Goal: Feedback & Contribution: Leave review/rating

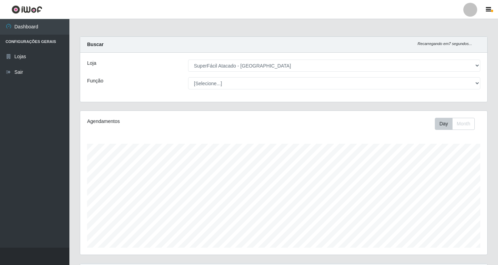
select select "503"
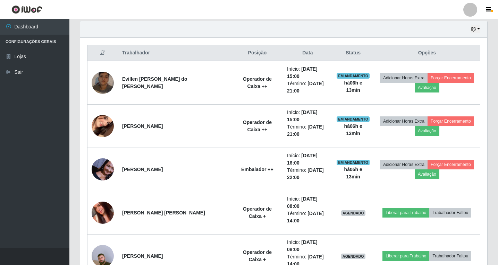
scroll to position [144, 407]
click at [306, 5] on header "Perfil Alterar Senha Sair" at bounding box center [249, 9] width 498 height 19
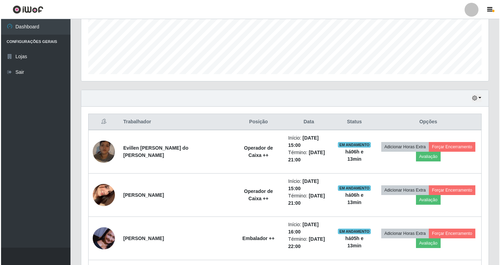
scroll to position [174, 0]
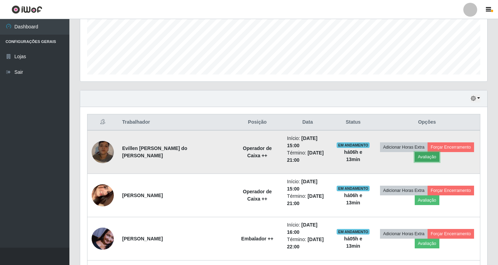
click at [424, 152] on button "Avaliação" at bounding box center [427, 157] width 25 height 10
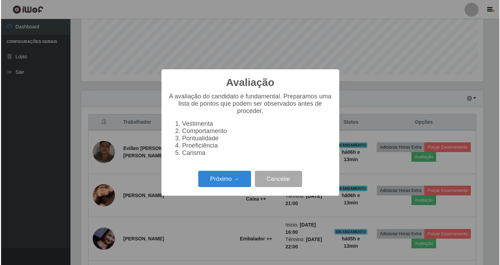
scroll to position [144, 404]
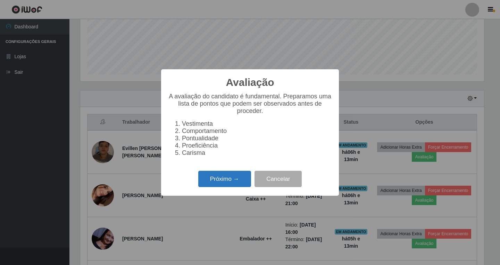
click at [233, 184] on button "Próximo →" at bounding box center [224, 179] width 53 height 16
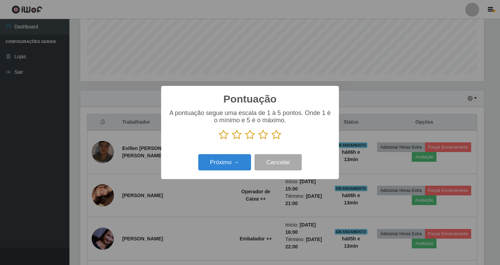
scroll to position [346870, 346611]
click at [257, 133] on p at bounding box center [250, 135] width 164 height 10
click at [261, 136] on icon at bounding box center [263, 135] width 10 height 10
click at [258, 140] on input "radio" at bounding box center [258, 140] width 0 height 0
click at [232, 164] on button "Próximo →" at bounding box center [224, 162] width 53 height 16
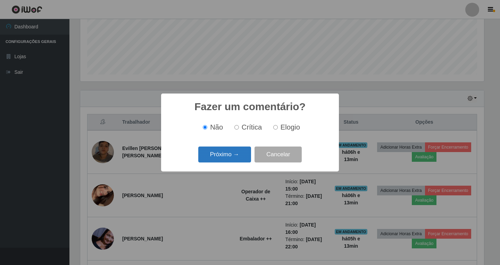
click at [227, 154] on button "Próximo →" at bounding box center [224, 155] width 53 height 16
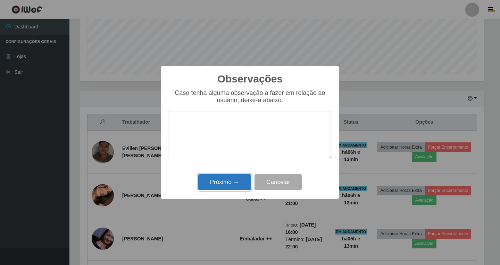
click at [234, 181] on button "Próximo →" at bounding box center [224, 183] width 53 height 16
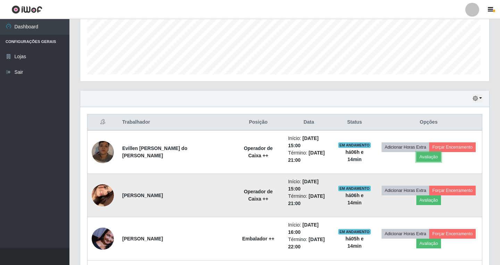
scroll to position [144, 407]
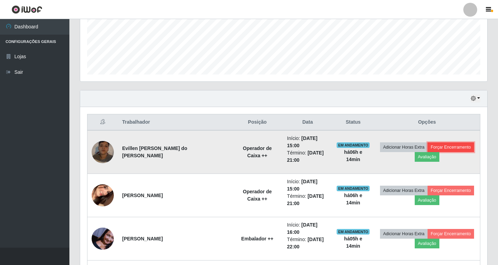
click at [453, 145] on button "Forçar Encerramento" at bounding box center [451, 148] width 46 height 10
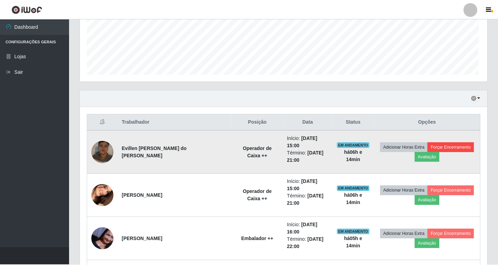
scroll to position [144, 404]
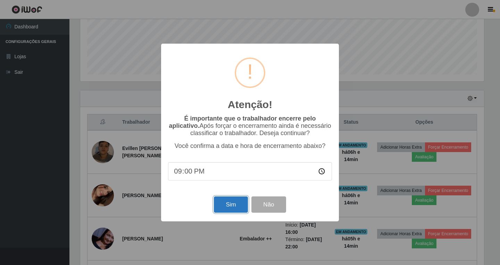
click at [229, 204] on button "Sim" at bounding box center [231, 205] width 34 height 16
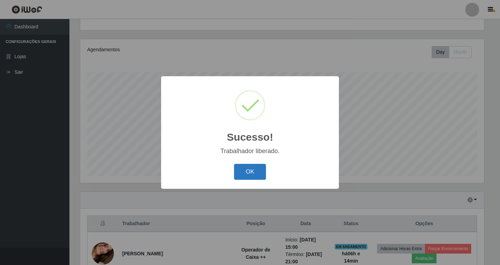
click at [255, 175] on button "OK" at bounding box center [250, 172] width 32 height 16
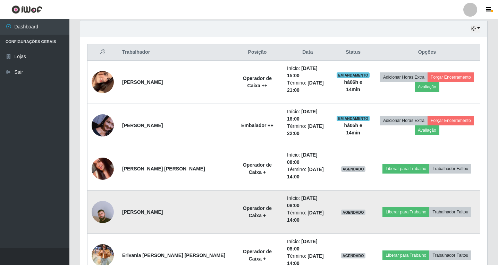
scroll to position [245, 0]
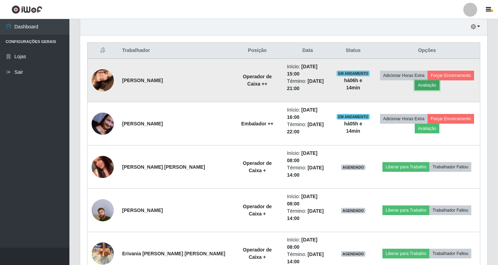
click at [416, 81] on button "Avaliação" at bounding box center [427, 86] width 25 height 10
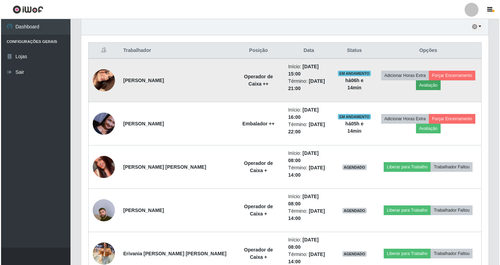
scroll to position [144, 404]
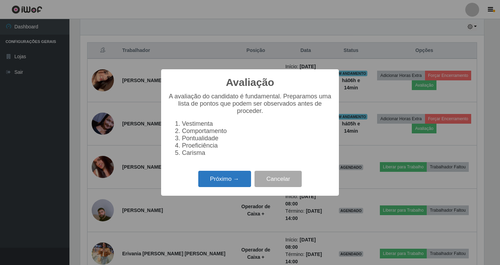
click at [226, 186] on button "Próximo →" at bounding box center [224, 179] width 53 height 16
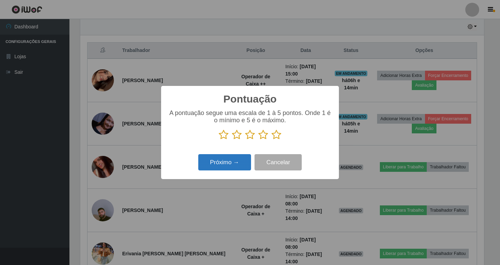
scroll to position [346870, 346611]
drag, startPoint x: 262, startPoint y: 136, endPoint x: 256, endPoint y: 137, distance: 6.4
click at [261, 136] on icon at bounding box center [263, 135] width 10 height 10
click at [258, 140] on input "radio" at bounding box center [258, 140] width 0 height 0
click at [226, 163] on button "Próximo →" at bounding box center [224, 162] width 53 height 16
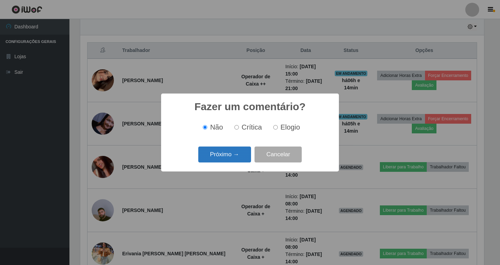
click at [236, 153] on button "Próximo →" at bounding box center [224, 155] width 53 height 16
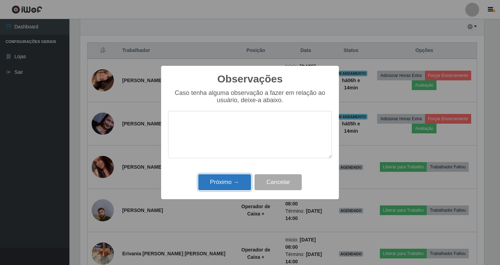
click at [220, 181] on button "Próximo →" at bounding box center [224, 183] width 53 height 16
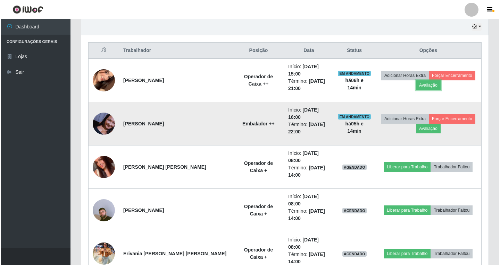
scroll to position [144, 407]
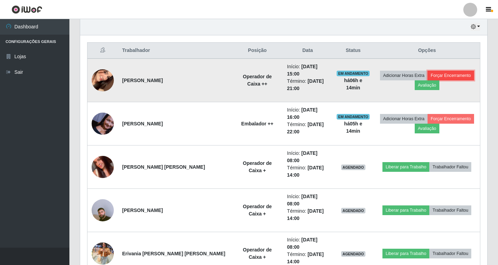
click at [442, 71] on button "Forçar Encerramento" at bounding box center [451, 76] width 46 height 10
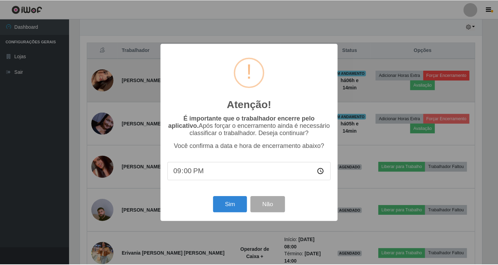
scroll to position [144, 404]
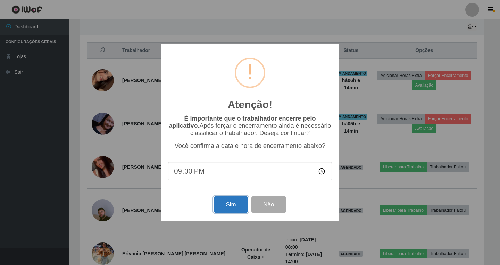
click at [220, 206] on button "Sim" at bounding box center [231, 205] width 34 height 16
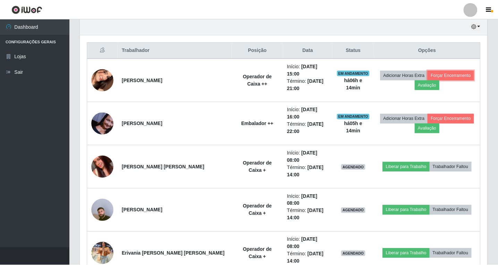
scroll to position [0, 0]
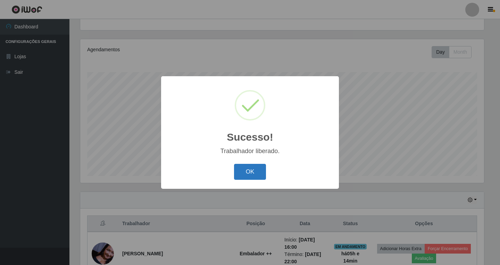
click at [245, 172] on button "OK" at bounding box center [250, 172] width 32 height 16
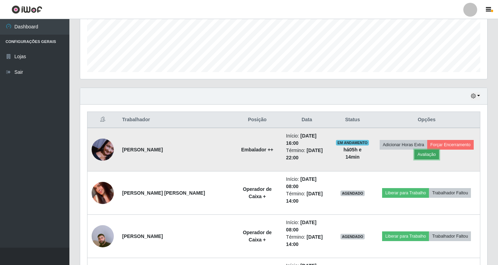
click at [421, 152] on button "Avaliação" at bounding box center [426, 155] width 25 height 10
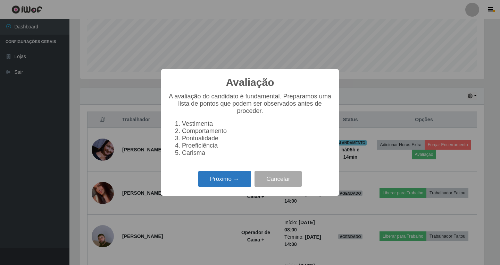
click at [221, 185] on button "Próximo →" at bounding box center [224, 179] width 53 height 16
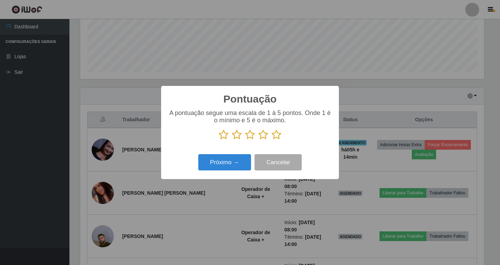
click at [262, 138] on icon at bounding box center [263, 135] width 10 height 10
click at [258, 140] on input "radio" at bounding box center [258, 140] width 0 height 0
click at [230, 166] on button "Próximo →" at bounding box center [224, 162] width 53 height 16
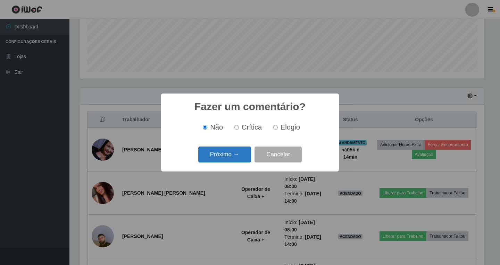
click at [223, 155] on button "Próximo →" at bounding box center [224, 155] width 53 height 16
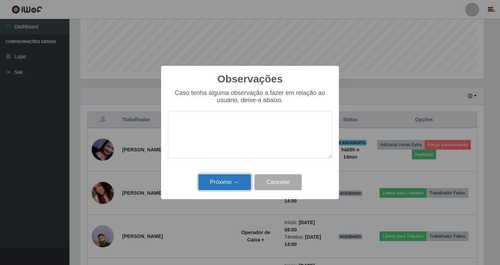
drag, startPoint x: 210, startPoint y: 185, endPoint x: 326, endPoint y: 156, distance: 120.0
click at [210, 185] on button "Próximo →" at bounding box center [224, 183] width 53 height 16
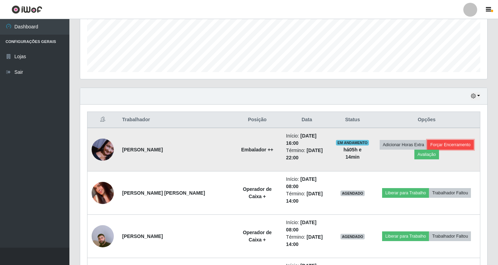
click at [447, 142] on button "Forçar Encerramento" at bounding box center [450, 145] width 46 height 10
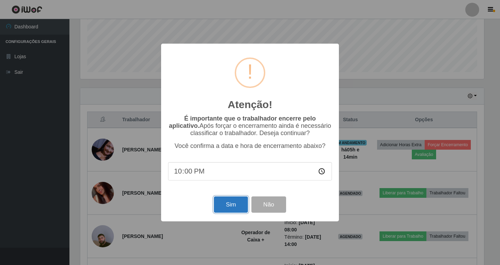
click at [231, 207] on button "Sim" at bounding box center [231, 205] width 34 height 16
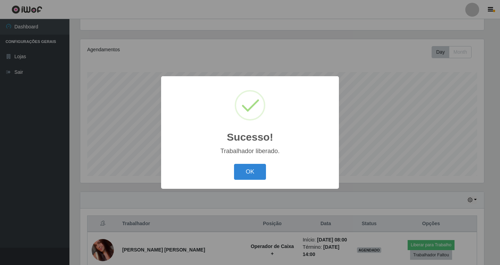
click at [322, 94] on div "Sucesso! ×" at bounding box center [250, 115] width 164 height 65
